Goal: Information Seeking & Learning: Learn about a topic

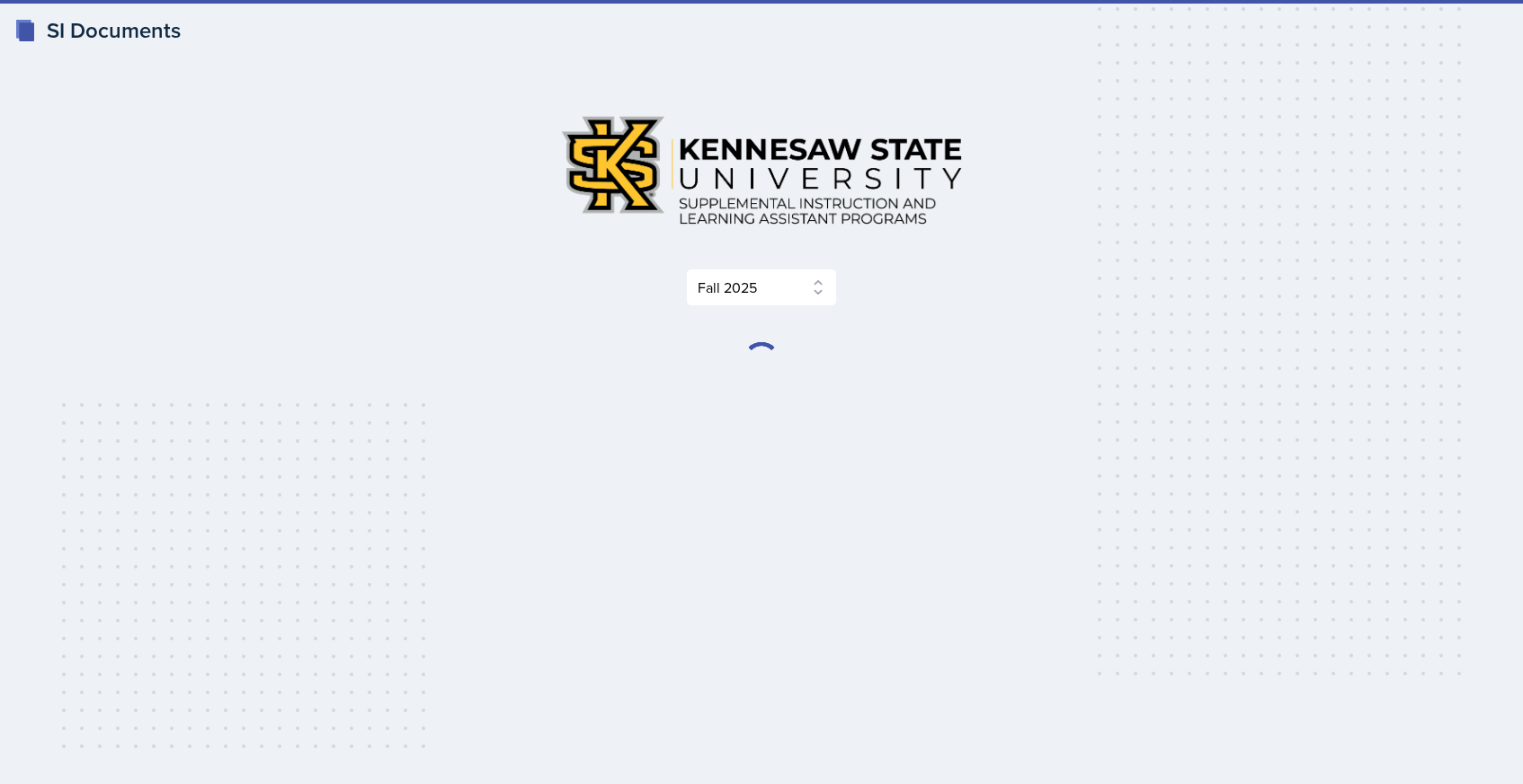
select select "2bed604d-1099-4043-b1bc-2365e8740244"
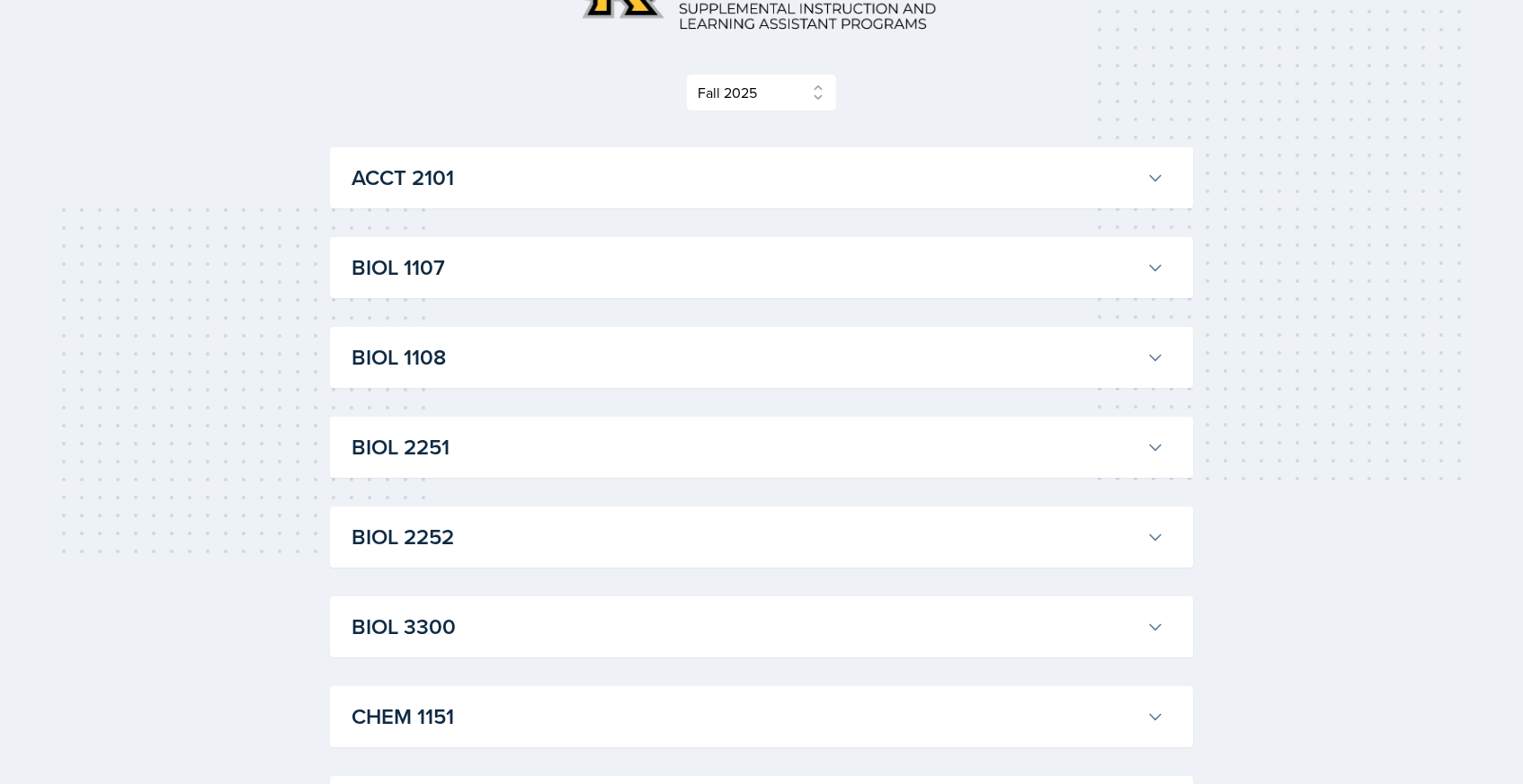
scroll to position [201, 0]
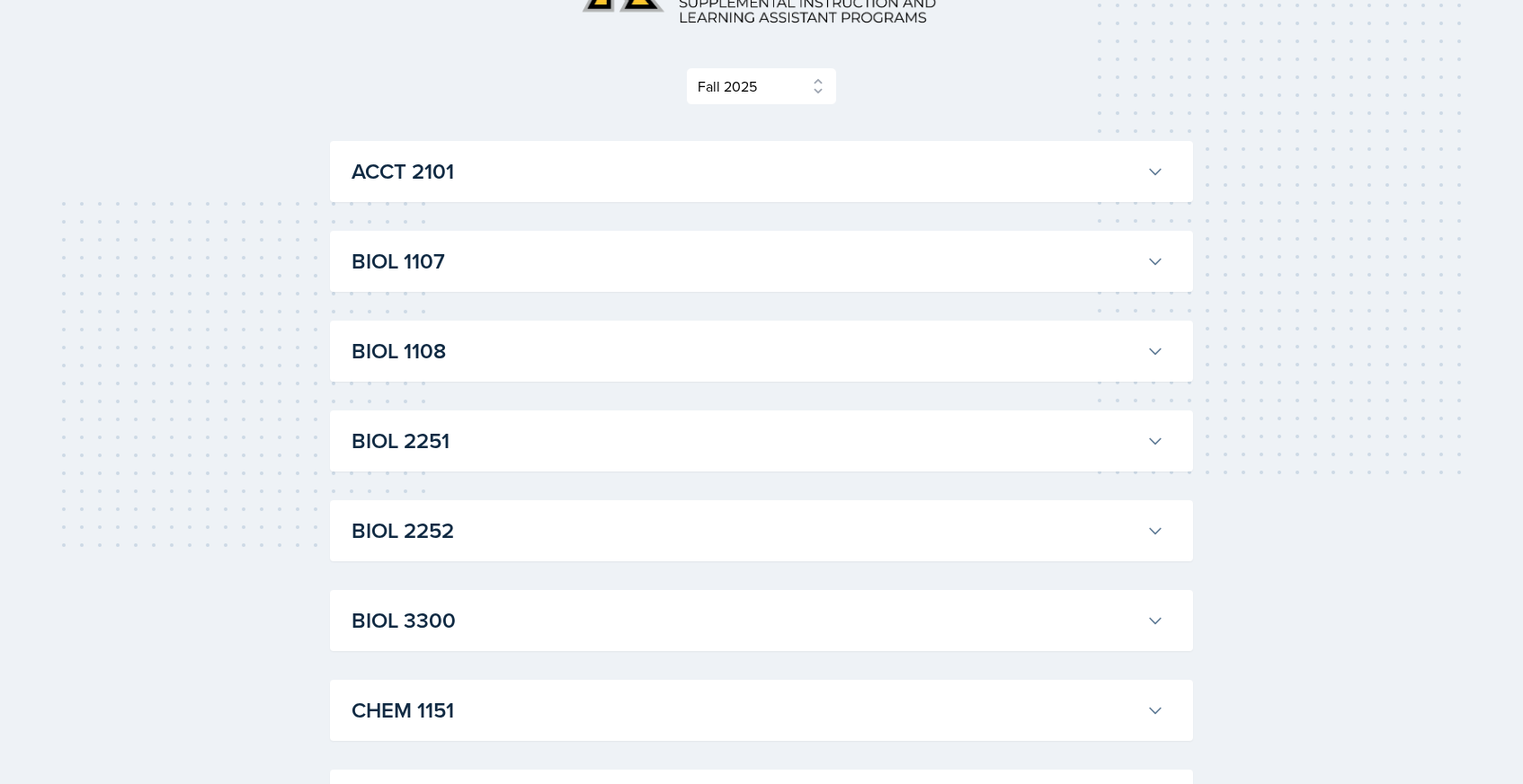
click at [674, 275] on h3 "BIOL 1107" at bounding box center [745, 262] width 787 height 32
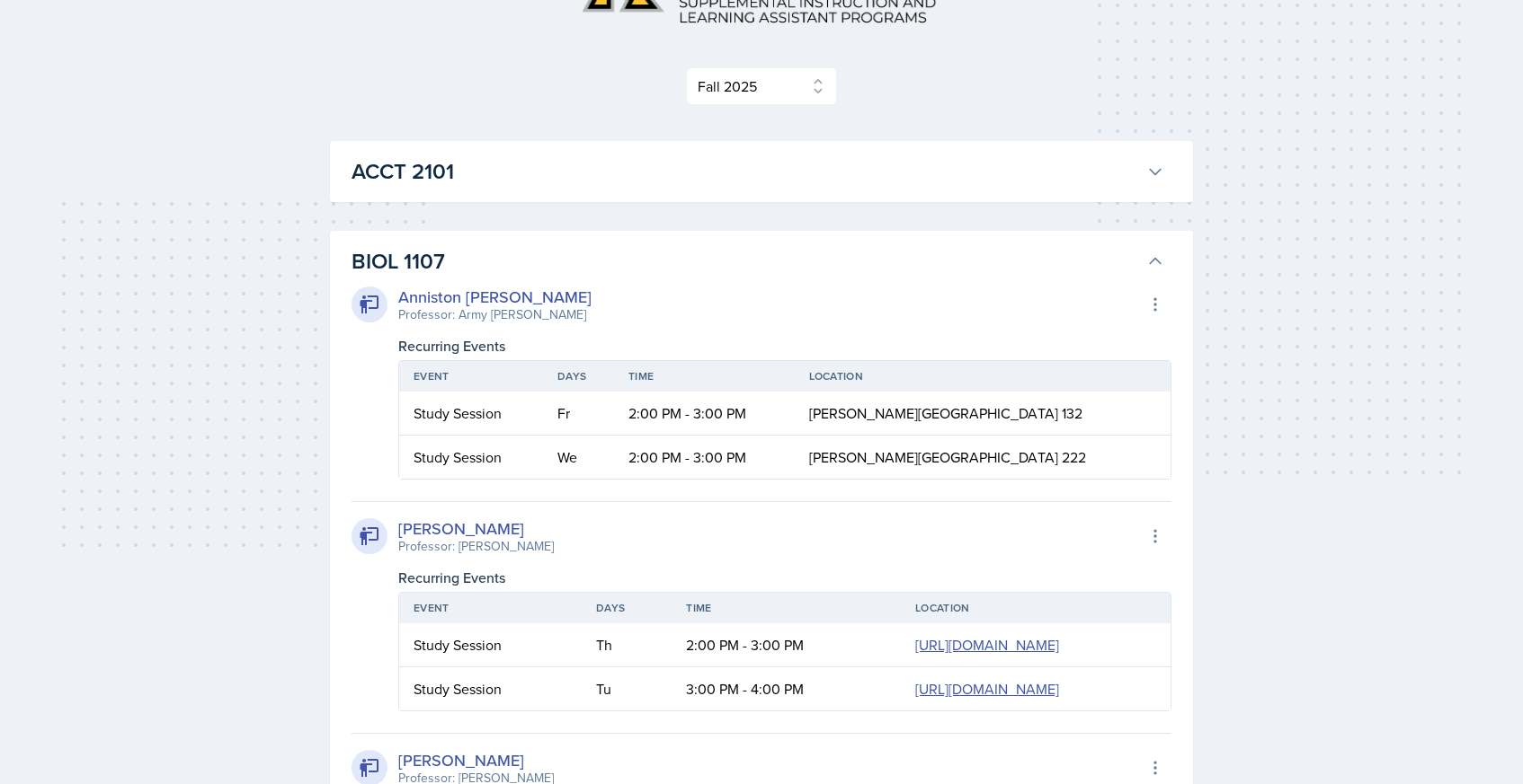
click at [674, 274] on h3 "BIOL 1107" at bounding box center [745, 262] width 787 height 32
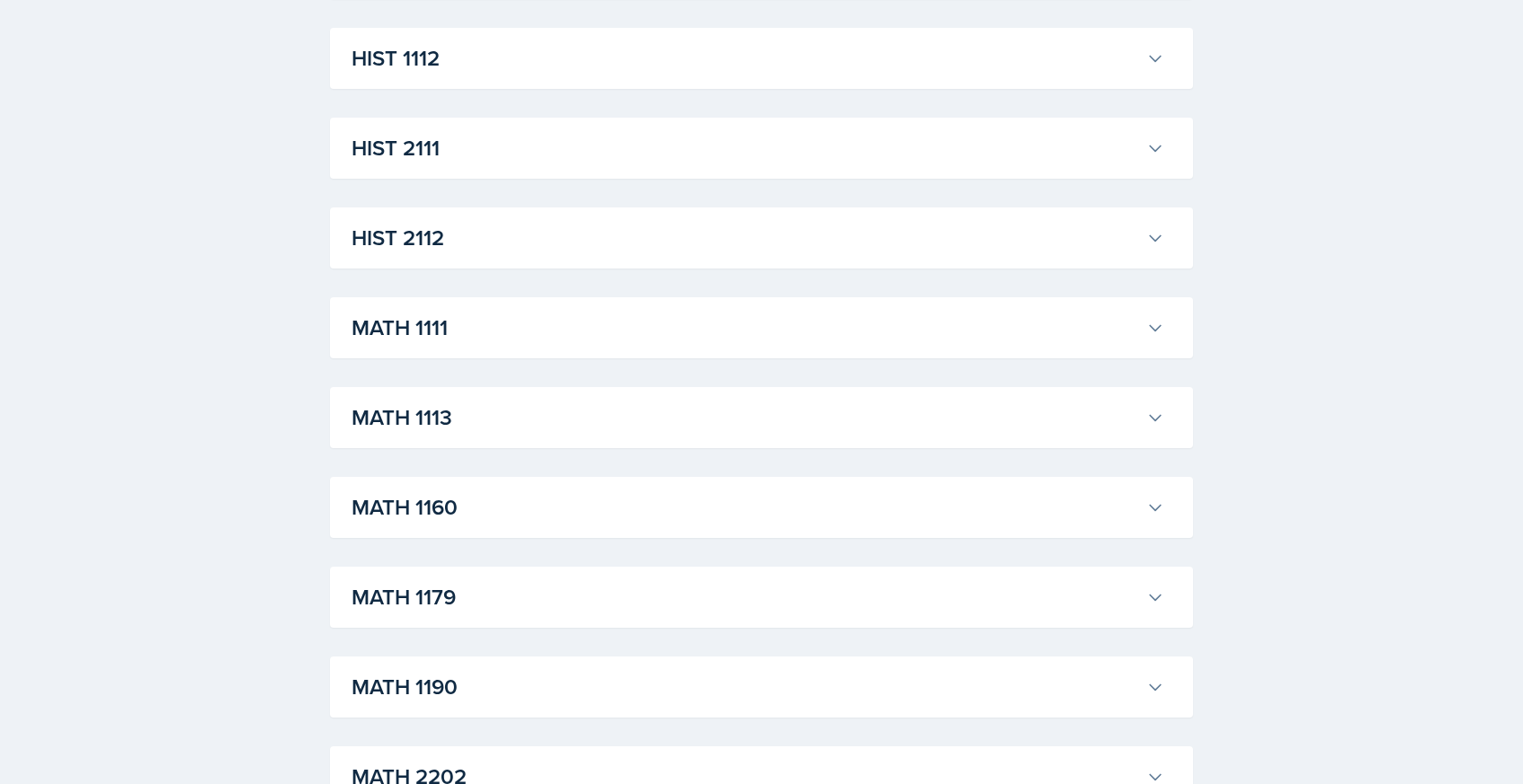
scroll to position [1371, 0]
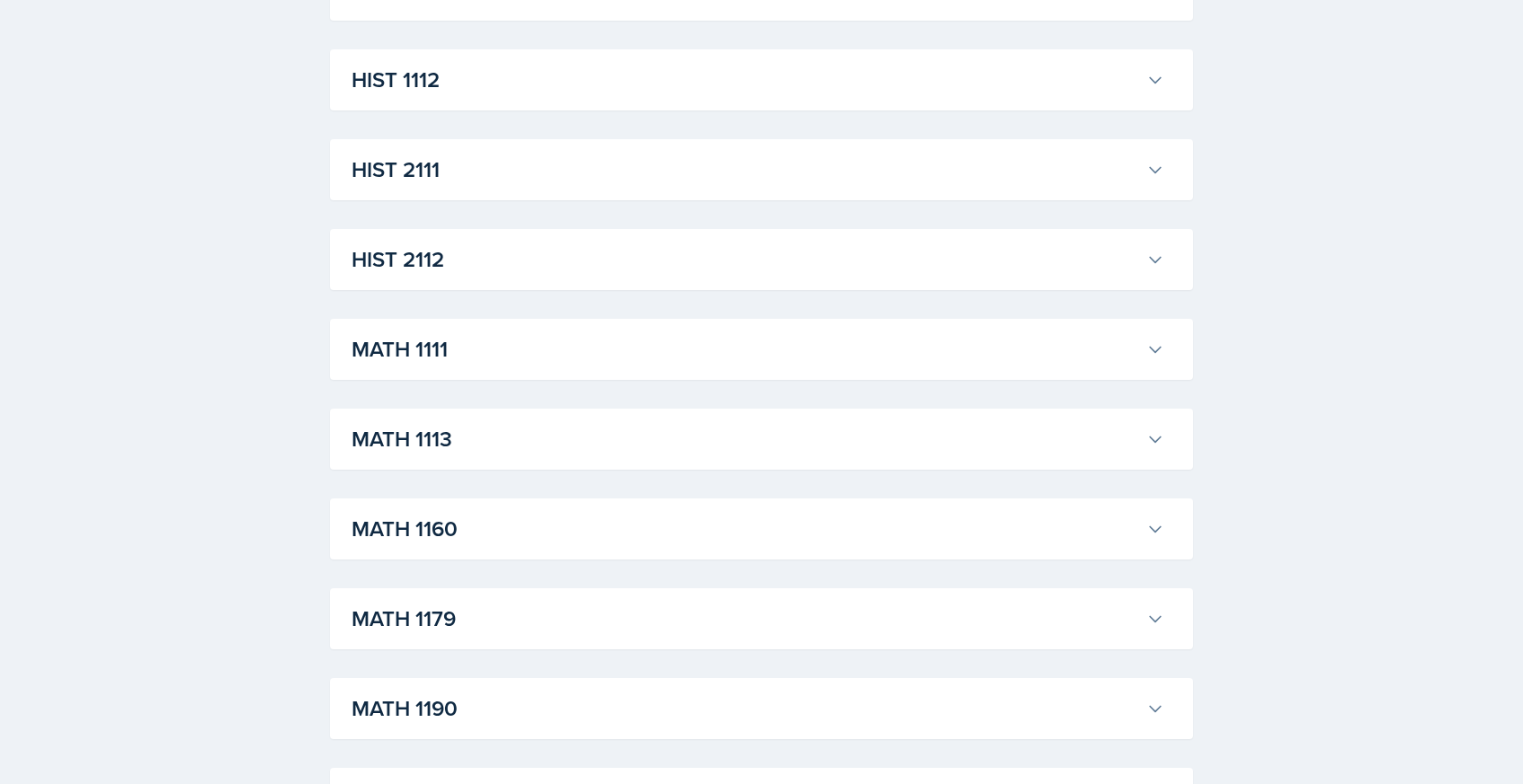
click at [589, 323] on div "MATH 1111 [PERSON_NAME] Professor: [PERSON_NAME] Export to Google Calendar Recu…" at bounding box center [761, 350] width 863 height 61
click at [591, 347] on h3 "MATH 1111" at bounding box center [745, 350] width 787 height 32
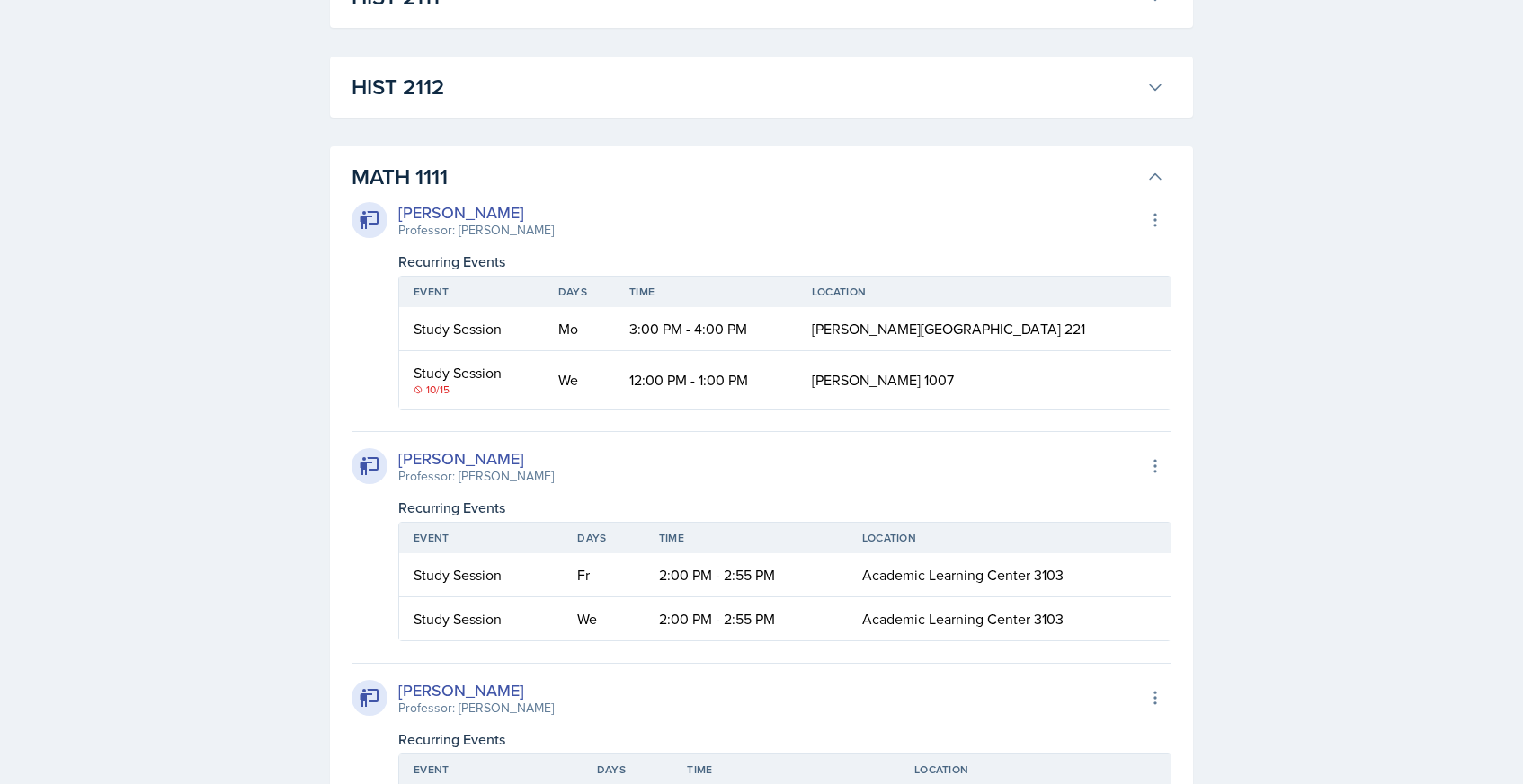
scroll to position [1542, 0]
drag, startPoint x: 452, startPoint y: 392, endPoint x: 404, endPoint y: 363, distance: 56.1
click at [404, 363] on td "Study Session 10/15" at bounding box center [471, 382] width 145 height 58
click at [404, 364] on td "Study Session 10/15" at bounding box center [471, 382] width 145 height 58
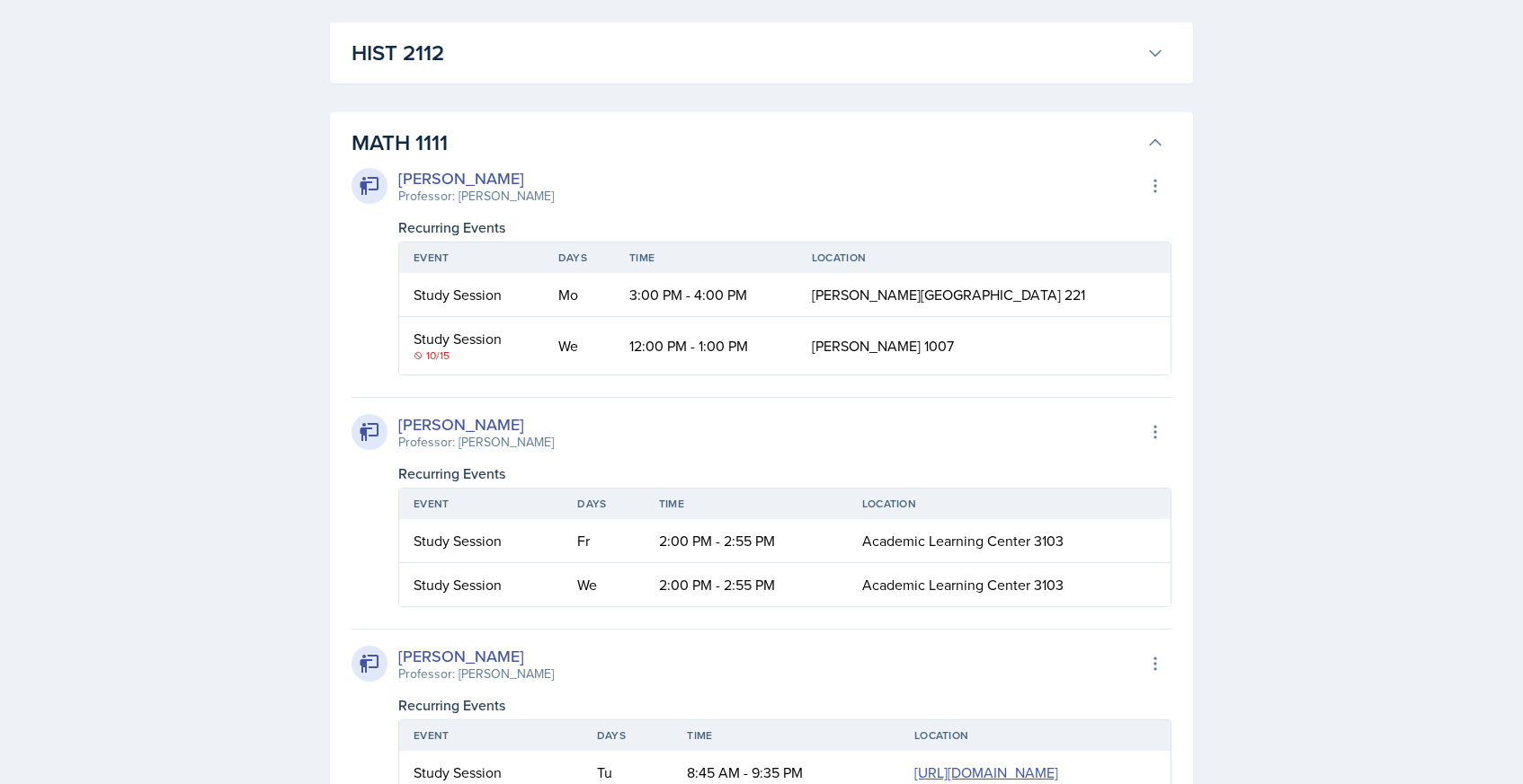
scroll to position [1575, 0]
click at [551, 134] on h3 "MATH 1111" at bounding box center [745, 146] width 787 height 32
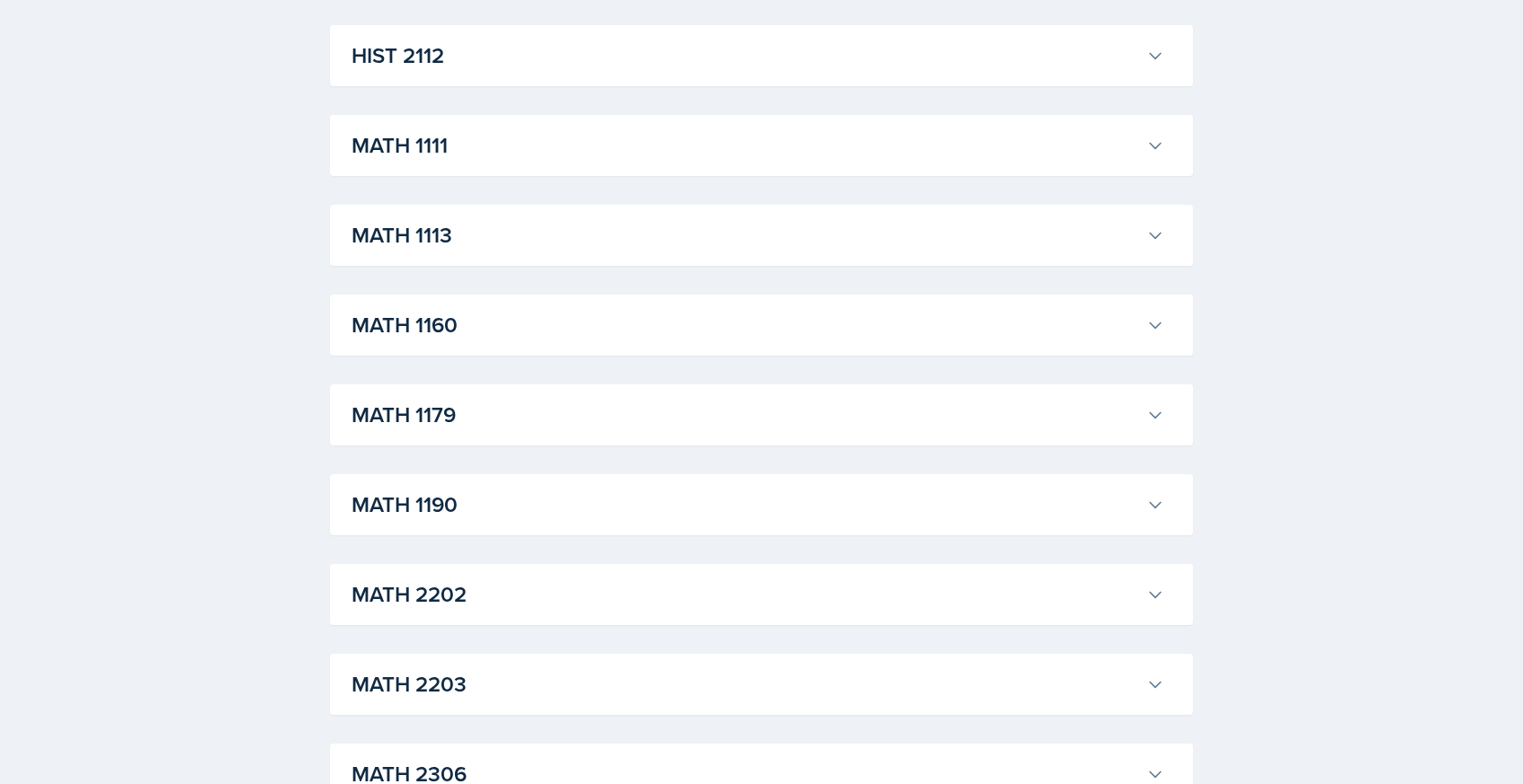
click at [593, 71] on h3 "HIST 2112" at bounding box center [745, 56] width 787 height 32
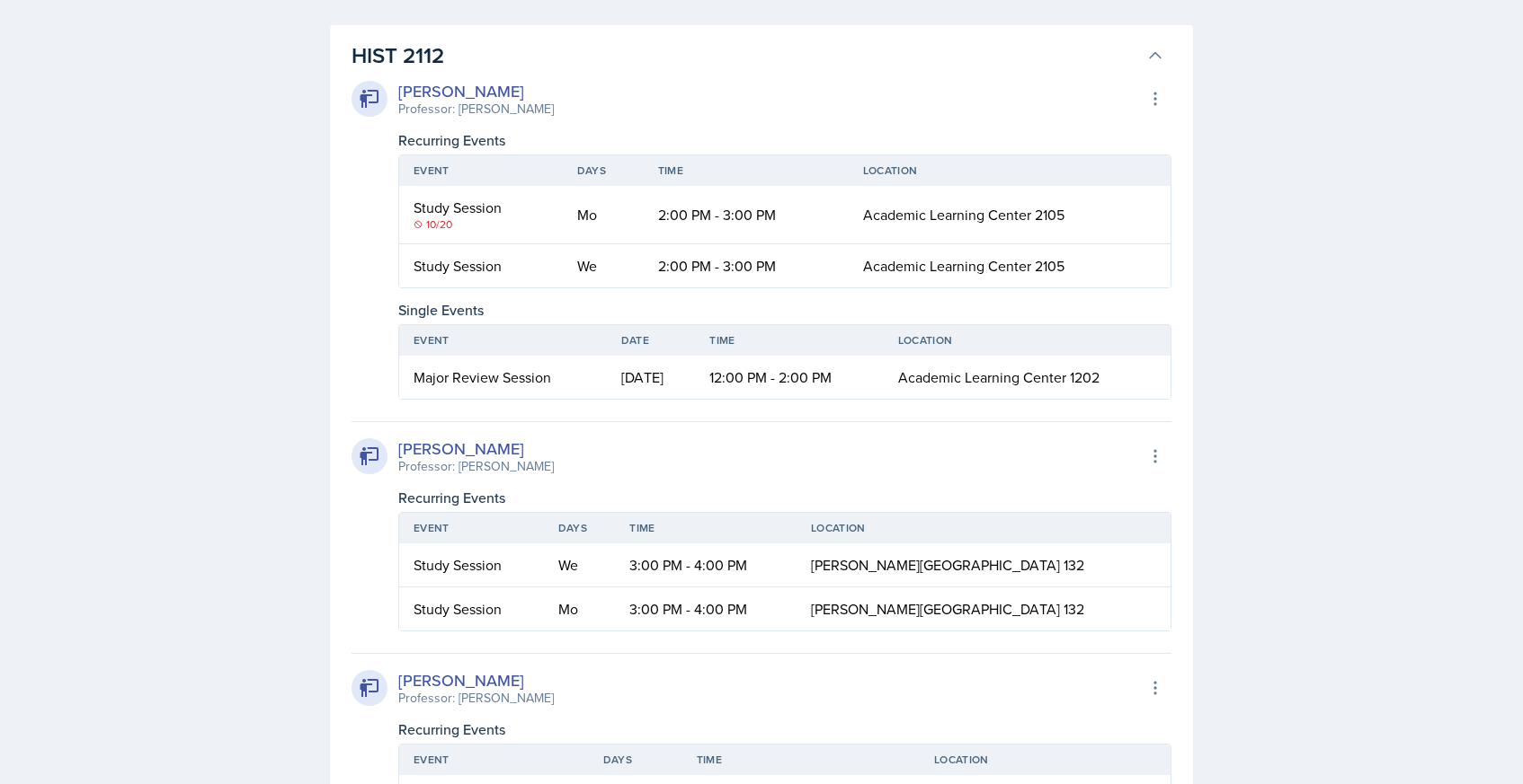
click at [592, 72] on div "[PERSON_NAME] Professor: [PERSON_NAME] Export to Google Calendar Recurring Even…" at bounding box center [761, 468] width 820 height 791
click at [583, 55] on h3 "HIST 2112" at bounding box center [745, 56] width 787 height 32
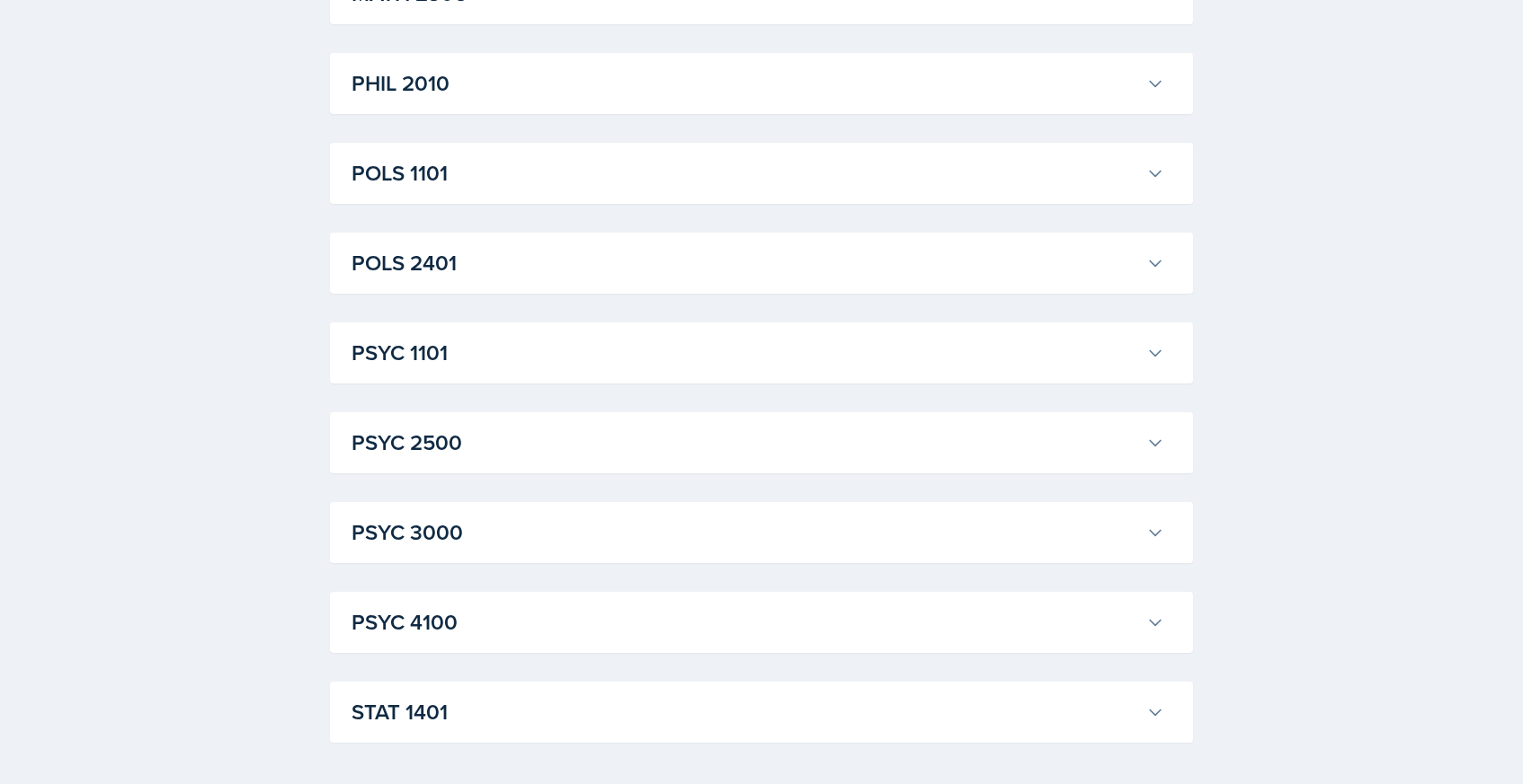
scroll to position [2429, 0]
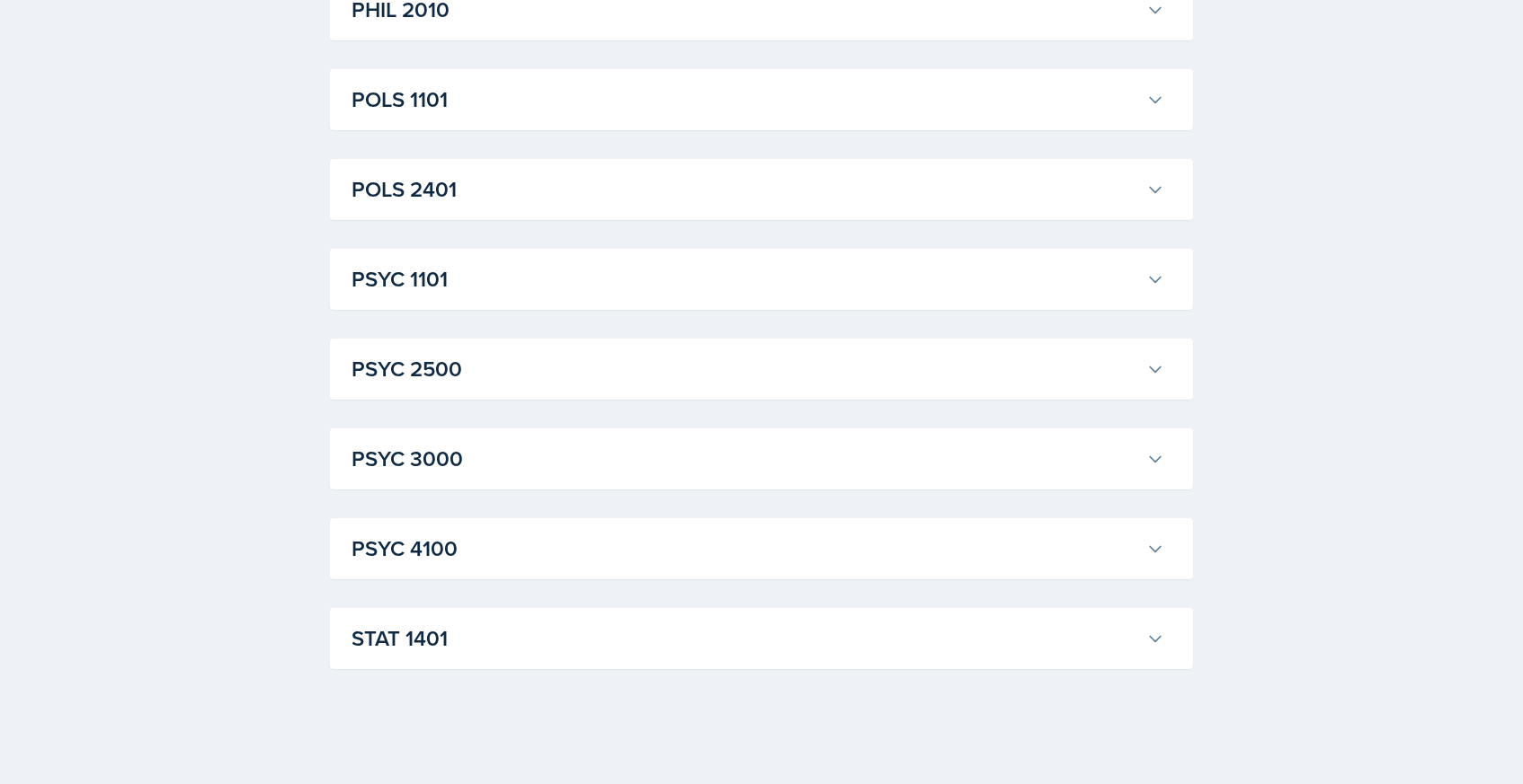
click at [483, 540] on h3 "PSYC 4100" at bounding box center [745, 549] width 787 height 32
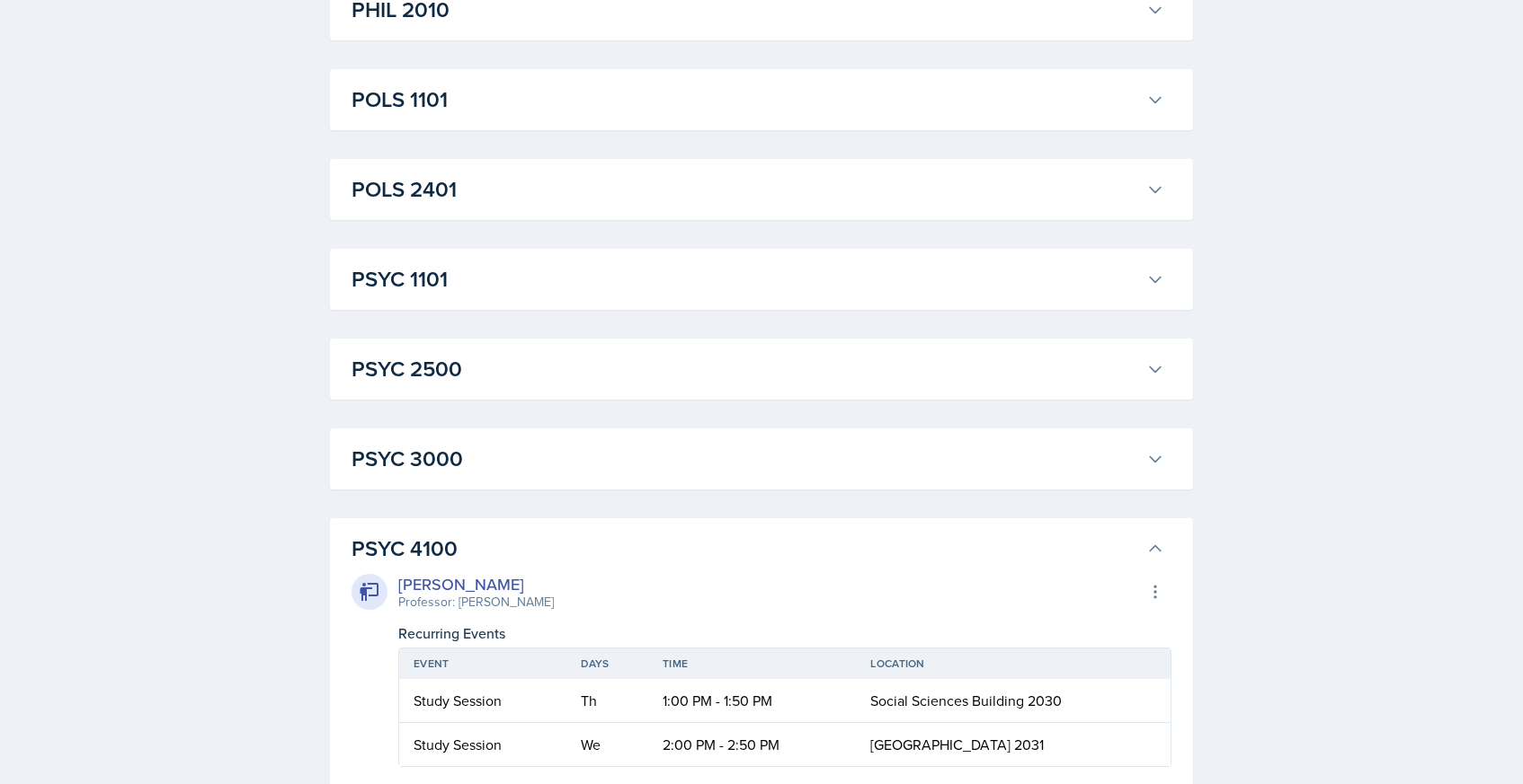
click at [483, 540] on h3 "PSYC 4100" at bounding box center [745, 549] width 787 height 32
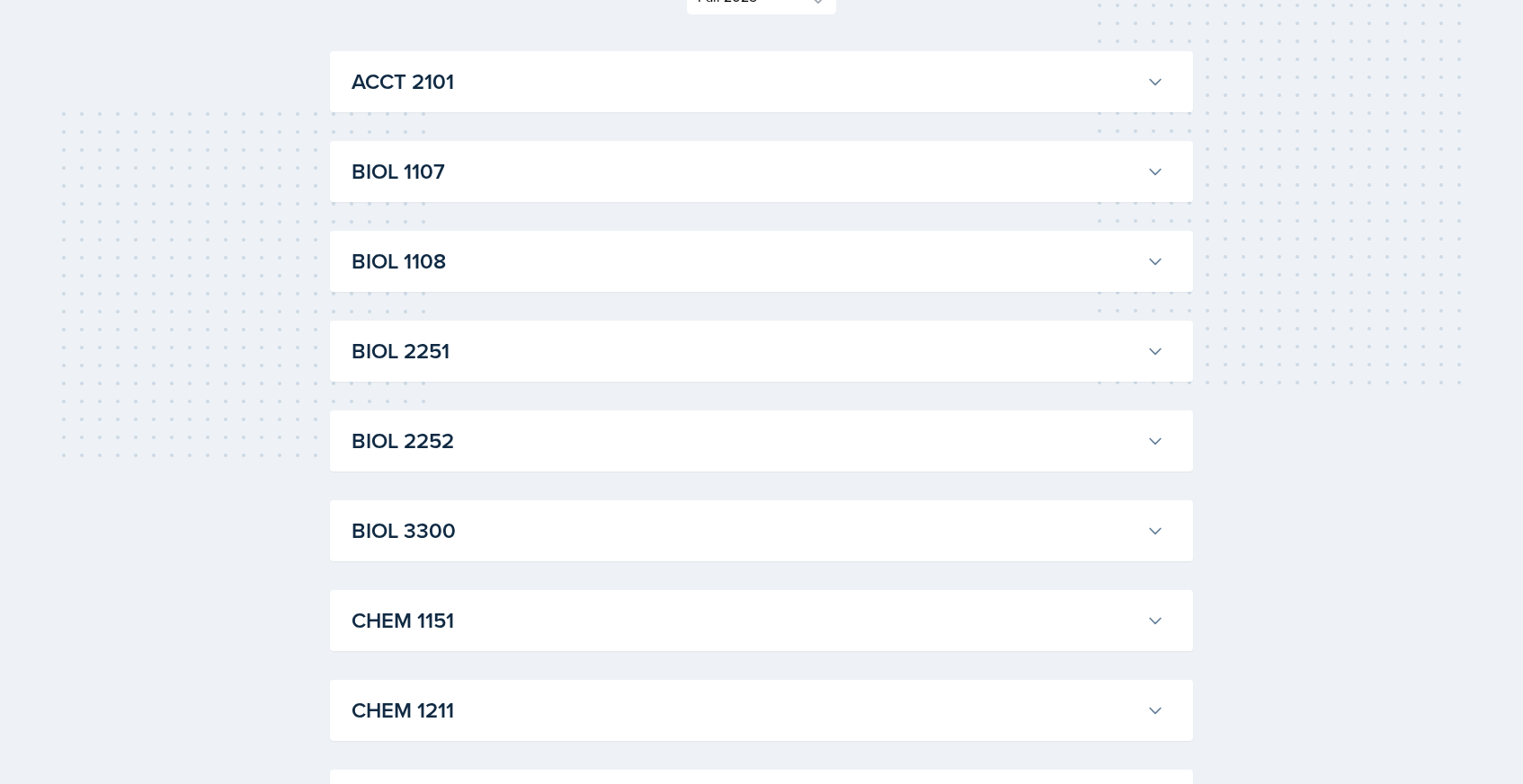
scroll to position [343, 0]
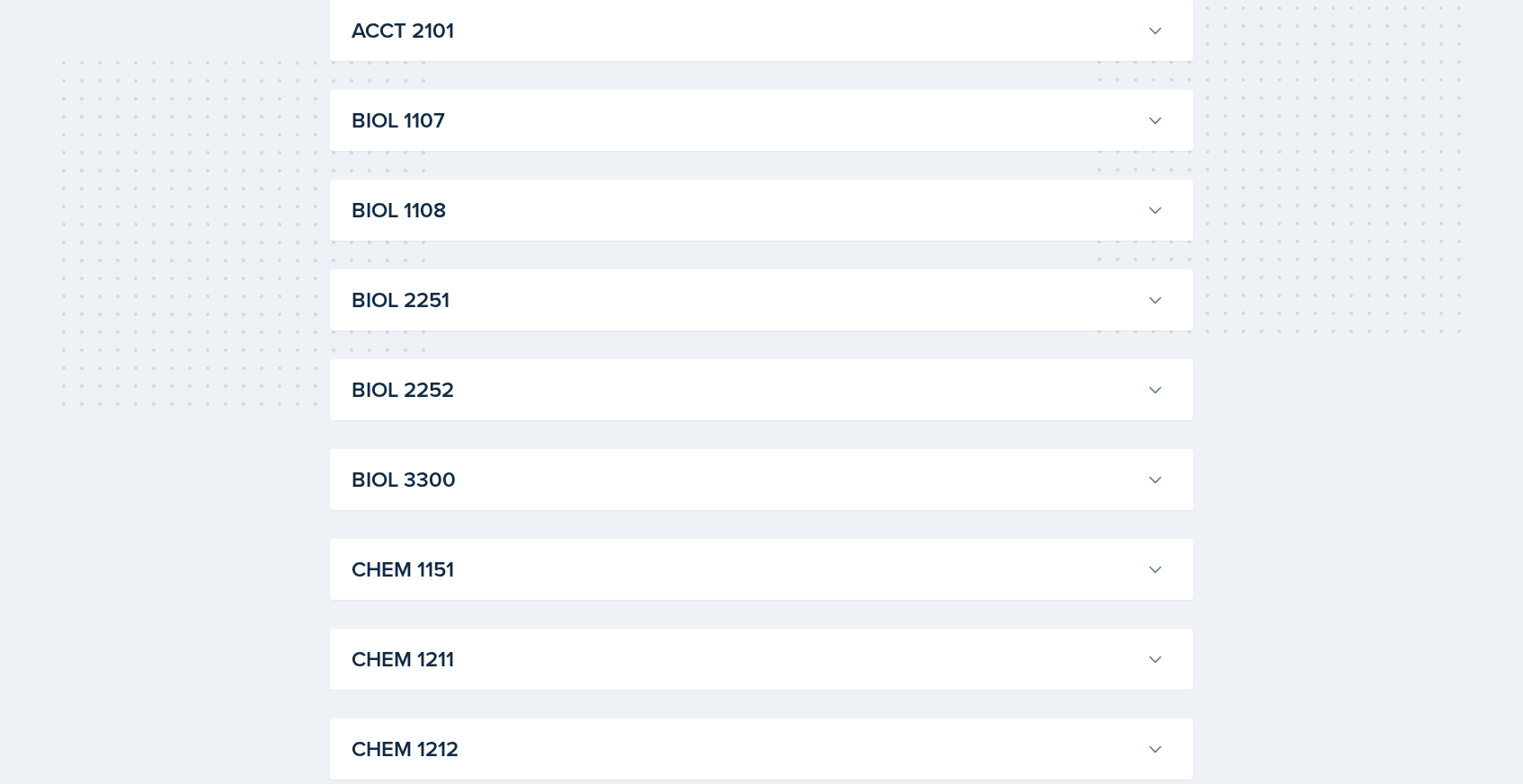
click at [463, 489] on h3 "BIOL 3300" at bounding box center [745, 480] width 787 height 32
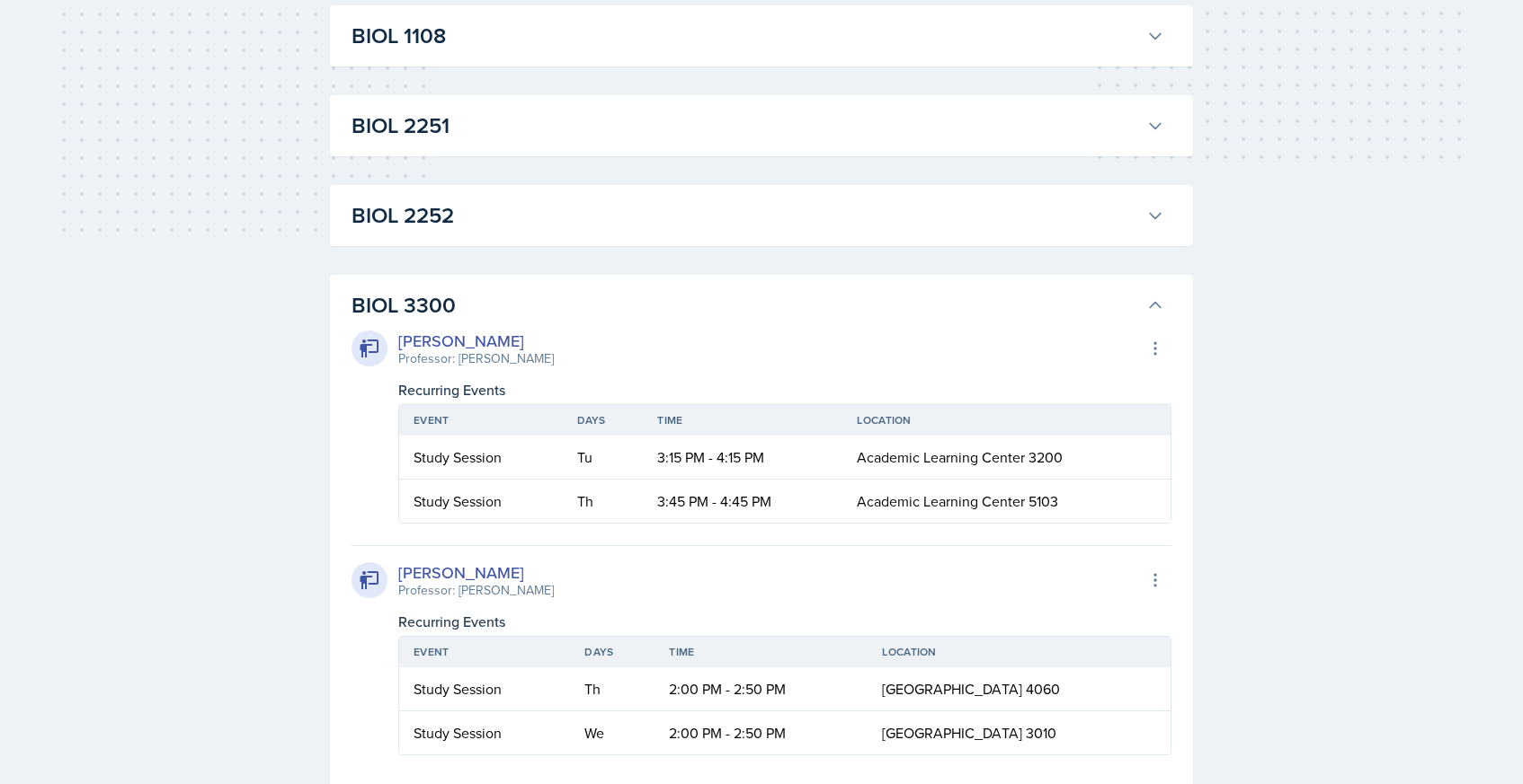
scroll to position [523, 0]
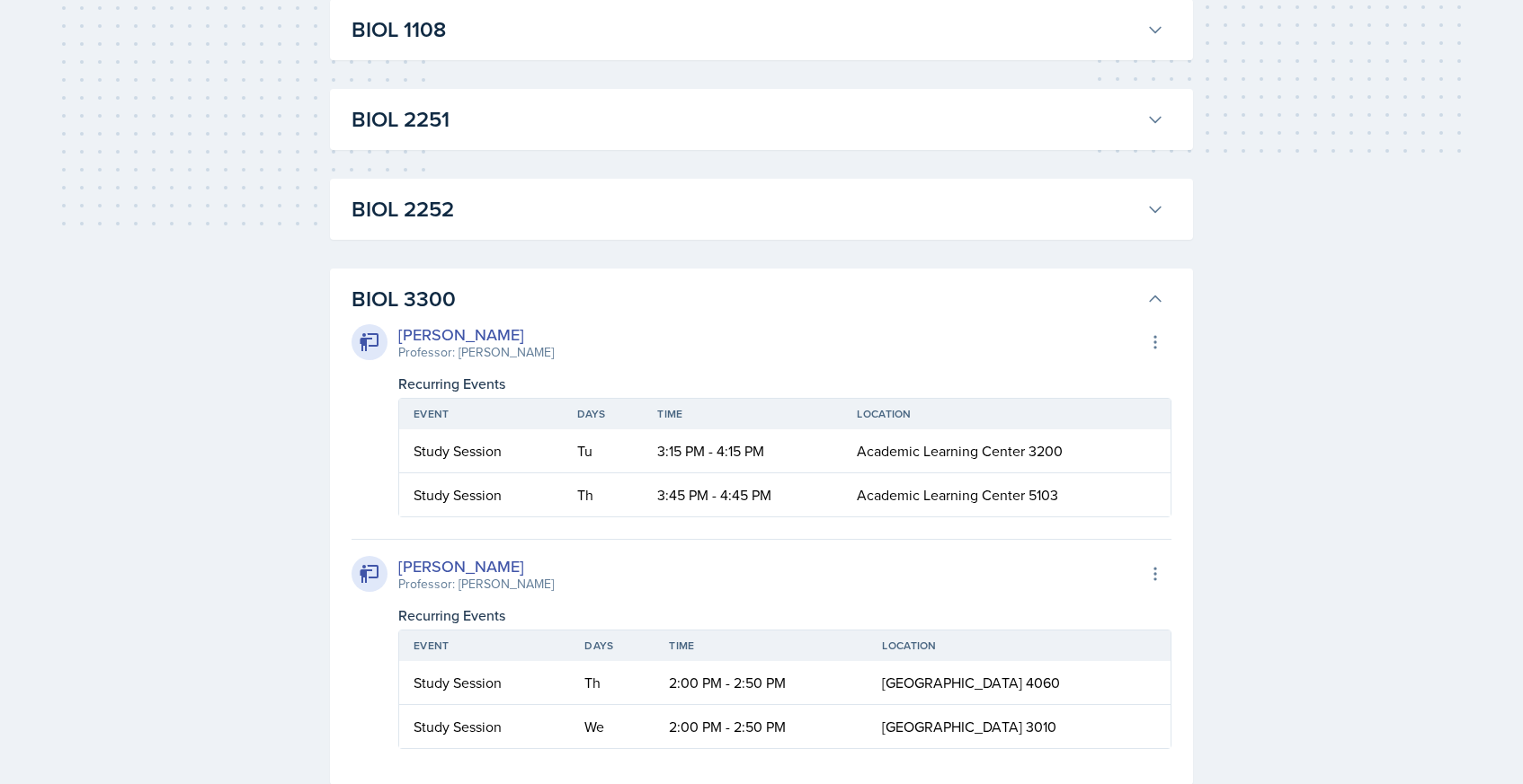
click at [525, 321] on div "[PERSON_NAME] Professor: [PERSON_NAME] Export to Google Calendar Recurring Even…" at bounding box center [761, 532] width 820 height 434
click at [399, 298] on h3 "BIOL 3300" at bounding box center [745, 299] width 787 height 32
